Goal: Navigation & Orientation: Find specific page/section

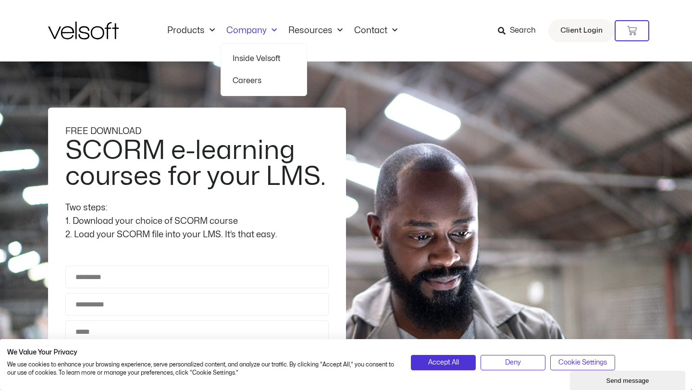
click at [268, 36] on span "Menu" at bounding box center [272, 31] width 10 height 16
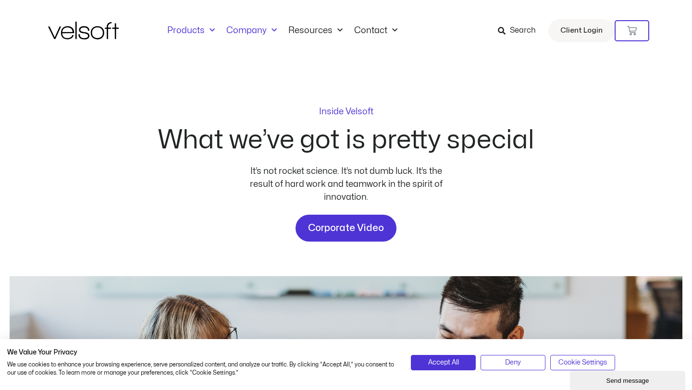
click at [203, 30] on link "Products" at bounding box center [190, 30] width 59 height 11
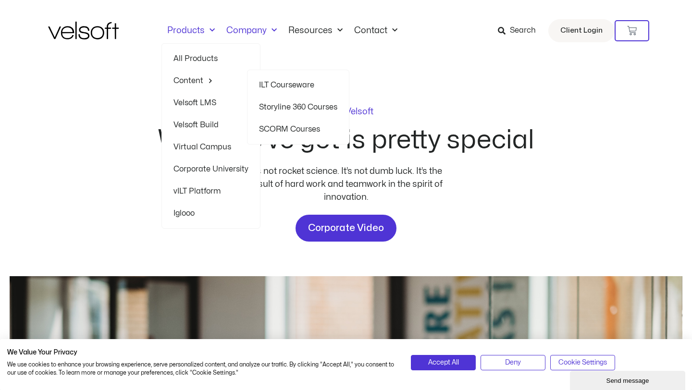
click at [208, 79] on span "Menu" at bounding box center [208, 80] width 10 height 15
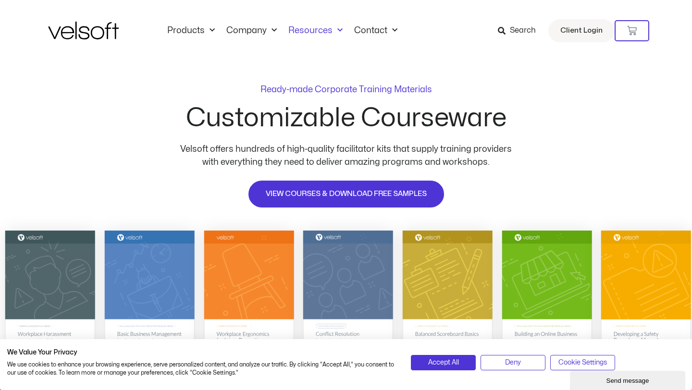
click at [334, 31] on span "Menu" at bounding box center [337, 31] width 10 height 16
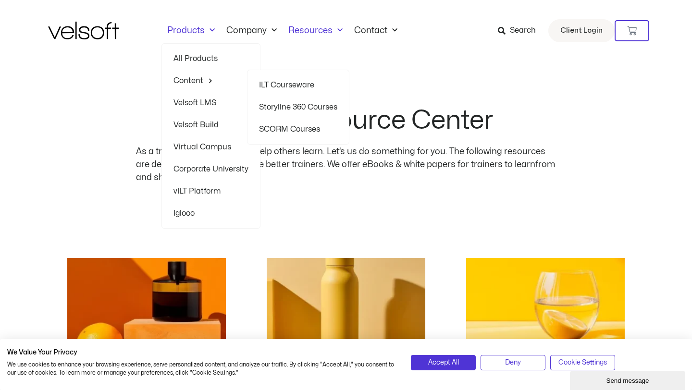
click at [285, 86] on link "ILT Courseware" at bounding box center [298, 85] width 78 height 22
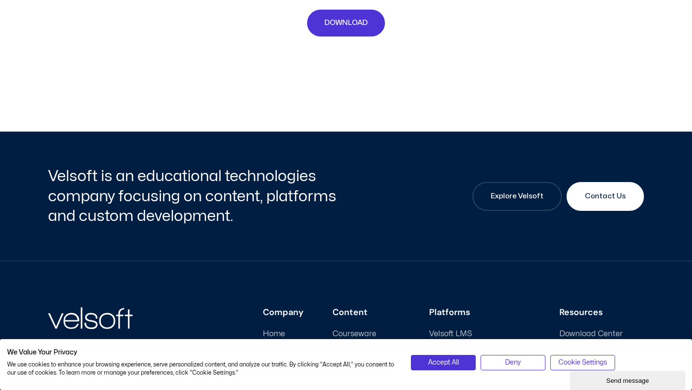
scroll to position [4482, 0]
